Goal: Information Seeking & Learning: Learn about a topic

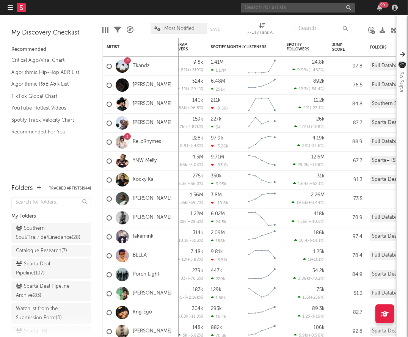
click at [311, 3] on input "text" at bounding box center [298, 7] width 114 height 9
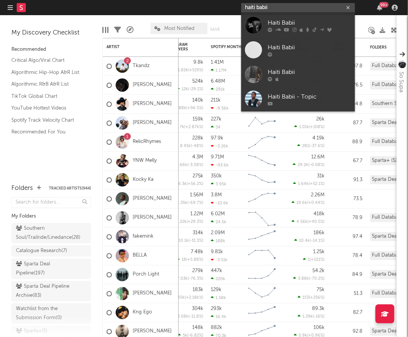
click at [280, 10] on input "haiti babii" at bounding box center [298, 7] width 114 height 9
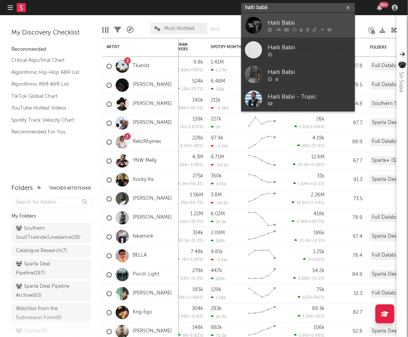
type input "haiti babii"
click at [276, 31] on icon at bounding box center [278, 29] width 6 height 5
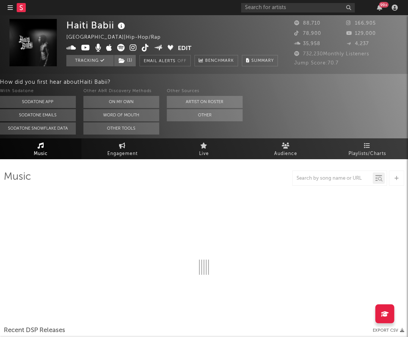
select select "6m"
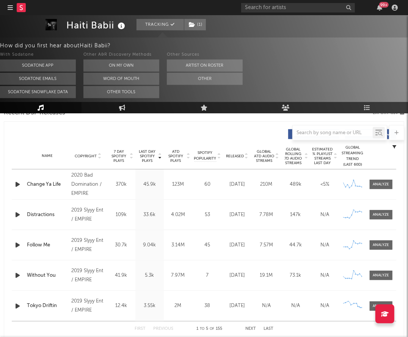
scroll to position [275, 0]
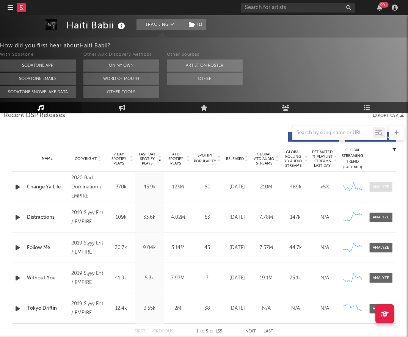
click at [384, 191] on span at bounding box center [380, 186] width 23 height 9
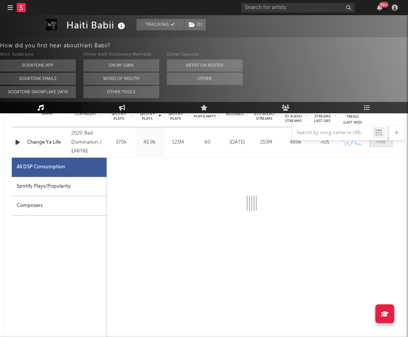
scroll to position [319, 0]
select select "6m"
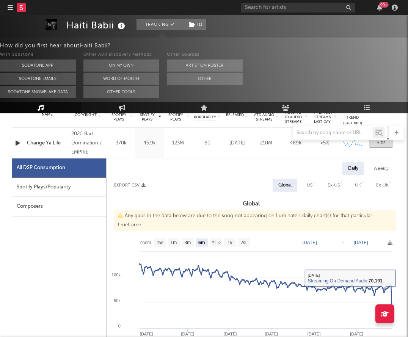
scroll to position [264, 0]
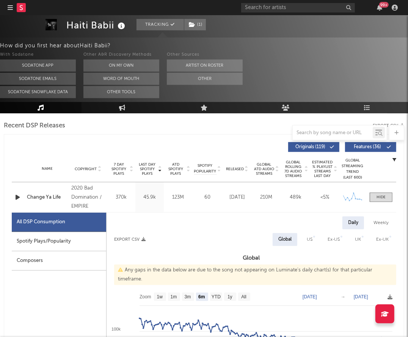
click at [375, 191] on div "Name Change Ya Life Copyright 2020 Bad Domination / EMPIRE Label Bad Domination…" at bounding box center [204, 197] width 384 height 30
click at [374, 195] on span at bounding box center [380, 196] width 23 height 9
